Goal: Find specific page/section: Find specific page/section

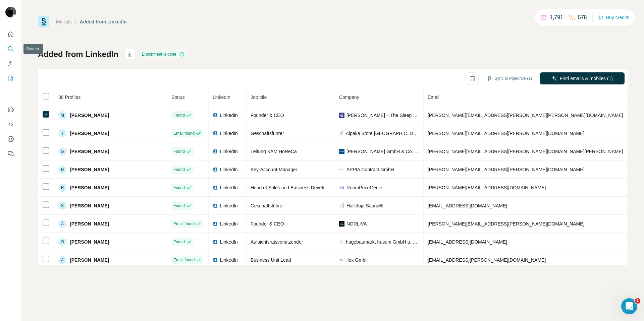
click at [9, 49] on icon "Search" at bounding box center [10, 49] width 7 height 7
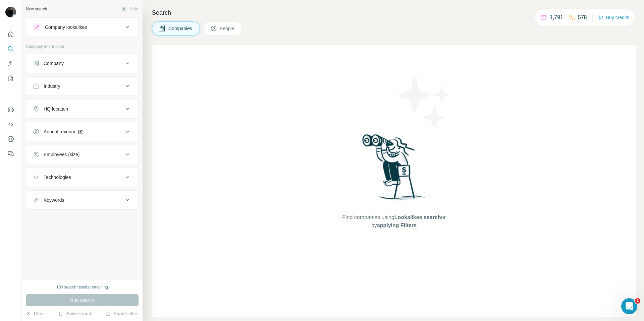
click at [97, 17] on div "Company lookalikes" at bounding box center [82, 26] width 113 height 19
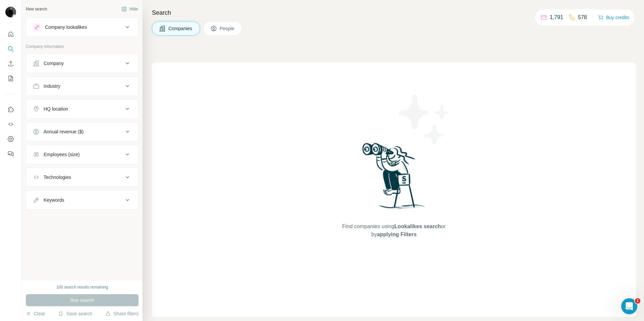
click at [90, 26] on div "Company lookalikes" at bounding box center [78, 27] width 91 height 8
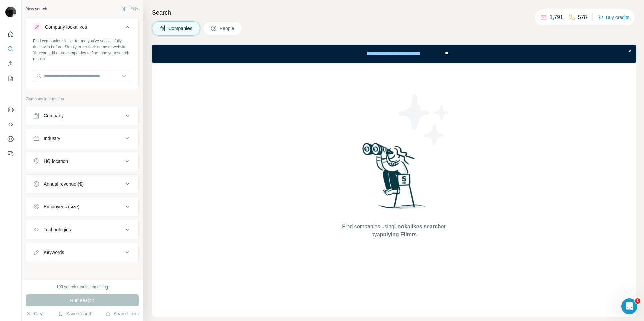
click at [216, 32] on button "People" at bounding box center [222, 28] width 39 height 14
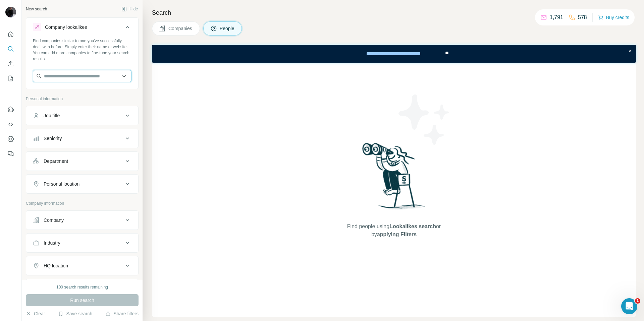
click at [63, 75] on input "text" at bounding box center [82, 76] width 99 height 12
click at [234, 29] on span "People" at bounding box center [227, 28] width 15 height 7
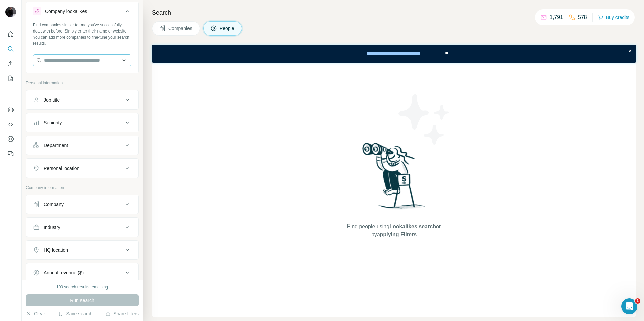
scroll to position [15, 0]
click at [60, 63] on input "text" at bounding box center [82, 61] width 99 height 12
type input "**********"
click at [232, 29] on span "People" at bounding box center [227, 28] width 15 height 7
